Goal: Find specific page/section: Find specific page/section

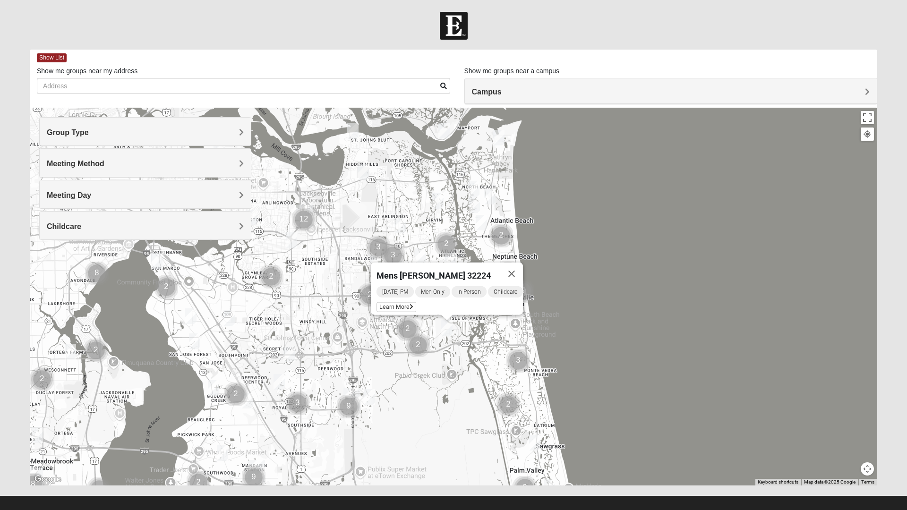
click at [405, 228] on img "Mens Piper 32225" at bounding box center [400, 225] width 19 height 23
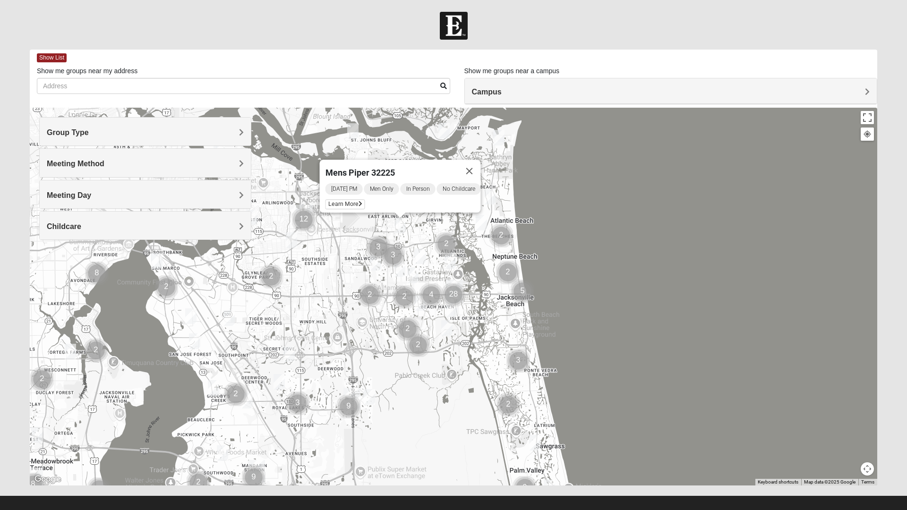
click at [298, 252] on div "Mens Piper 32225 [DATE] PM Men Only In Person No Childcare Learn More" at bounding box center [454, 297] width 848 height 378
click at [417, 258] on img "1825 Mixed Annis 32246" at bounding box center [420, 256] width 19 height 23
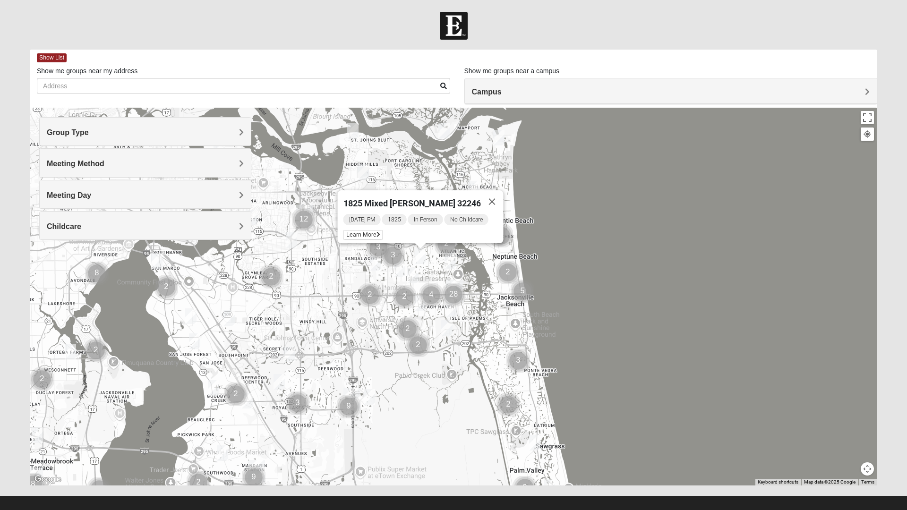
click at [414, 278] on img "Womens Parker/Vereen 32246" at bounding box center [413, 275] width 19 height 23
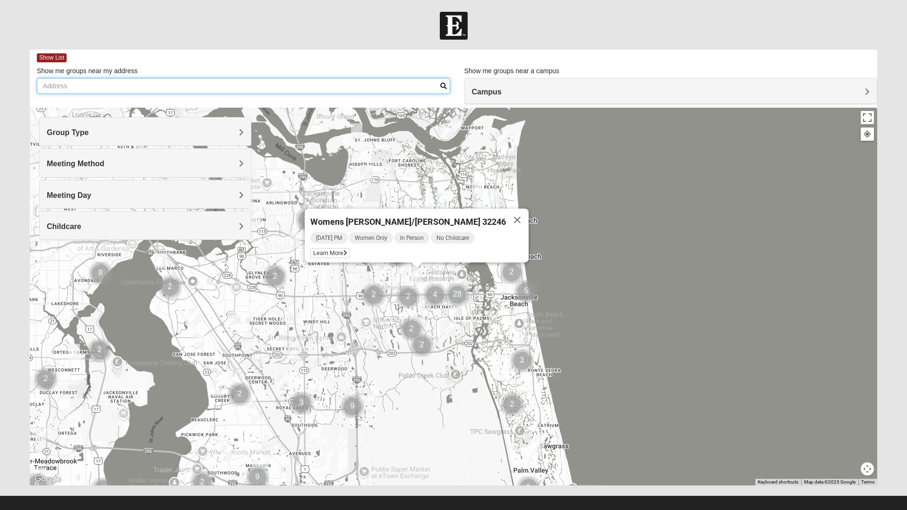
click at [196, 90] on input "Show me groups near my address" at bounding box center [243, 86] width 413 height 16
type input "[STREET_ADDRESS]"
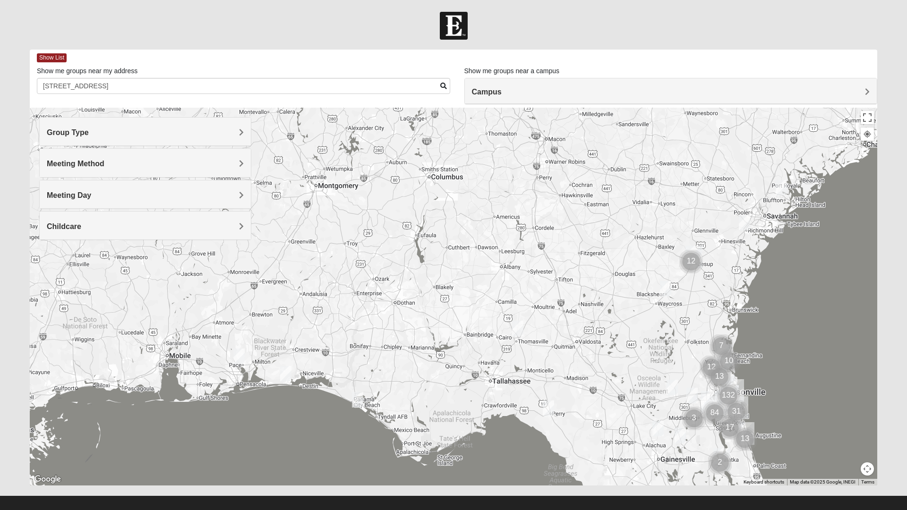
click at [742, 225] on img "Mens Andrews 31324" at bounding box center [744, 222] width 19 height 23
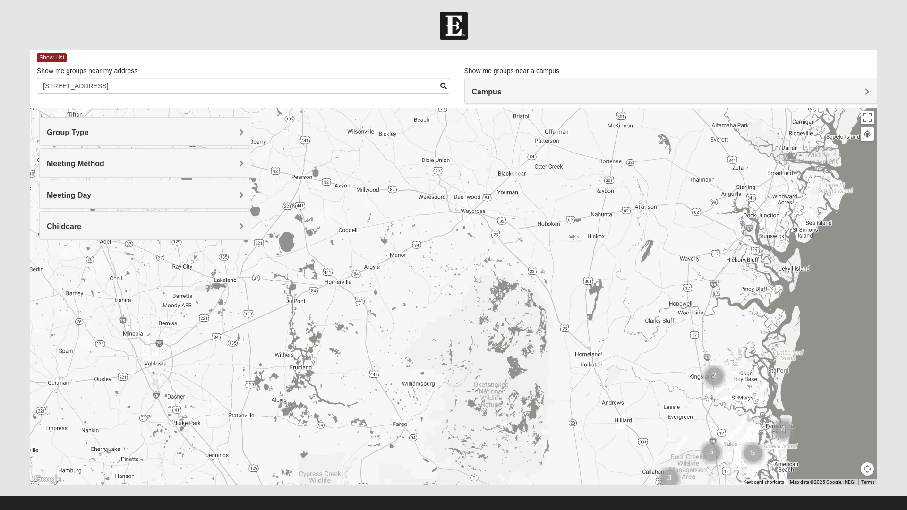
click at [516, 172] on img "Womens Robson 31516" at bounding box center [516, 173] width 19 height 23
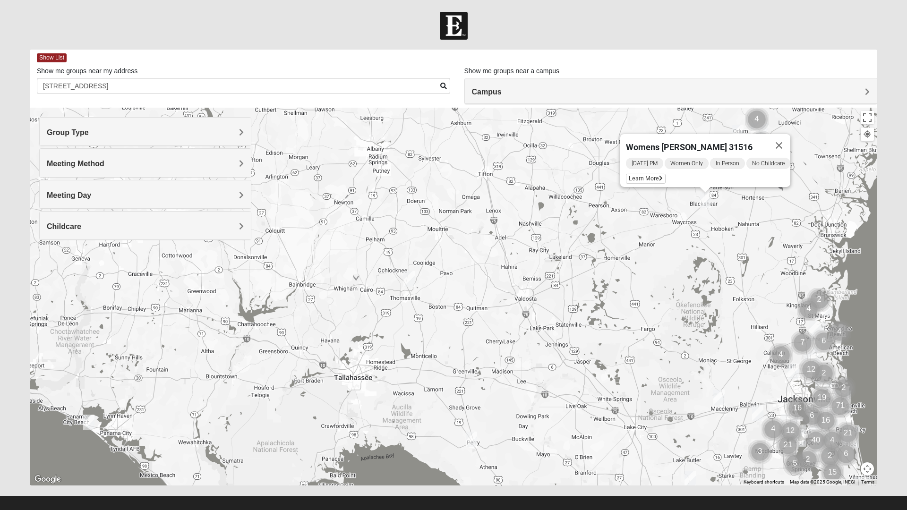
click at [790, 142] on button "Close" at bounding box center [779, 145] width 23 height 23
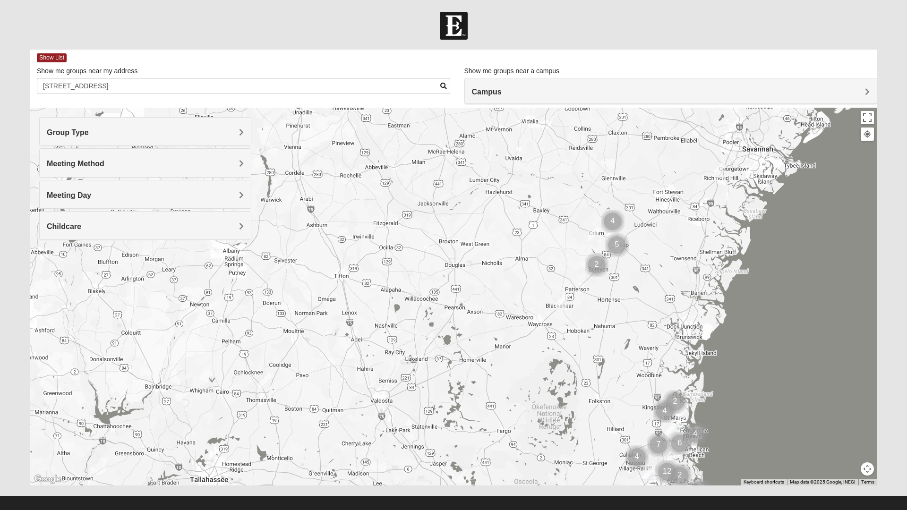
click at [723, 179] on img "Mens Andrews 31324" at bounding box center [719, 170] width 19 height 23
